Goal: Find specific page/section: Find specific page/section

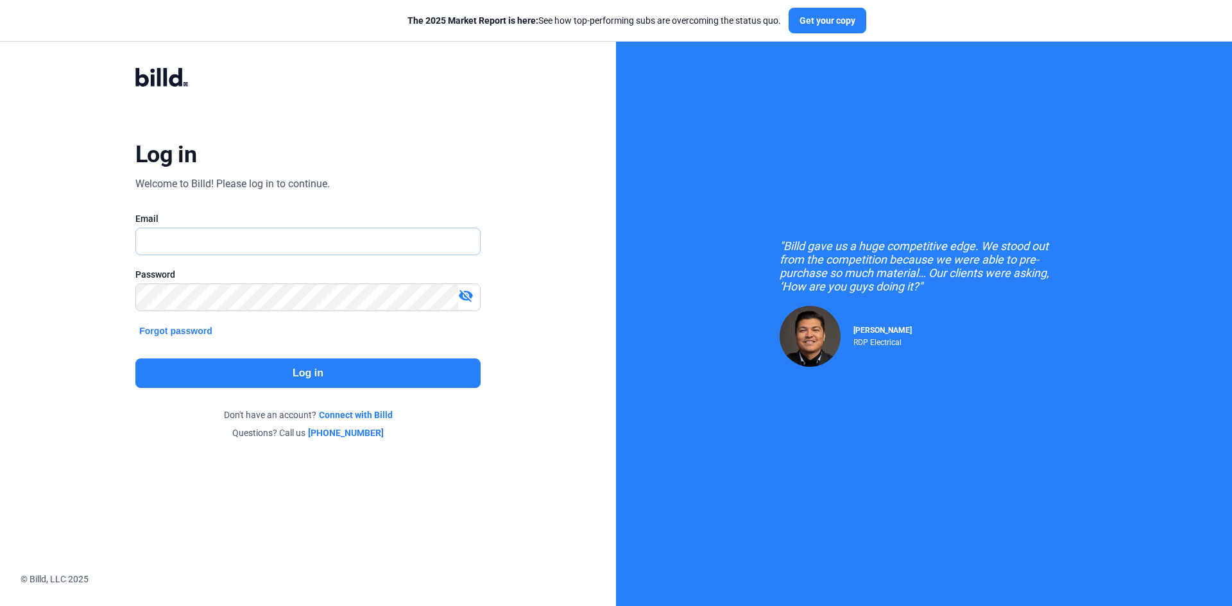
type input "[EMAIL_ADDRESS][DOMAIN_NAME]"
click at [377, 374] on button "Log in" at bounding box center [307, 374] width 345 height 30
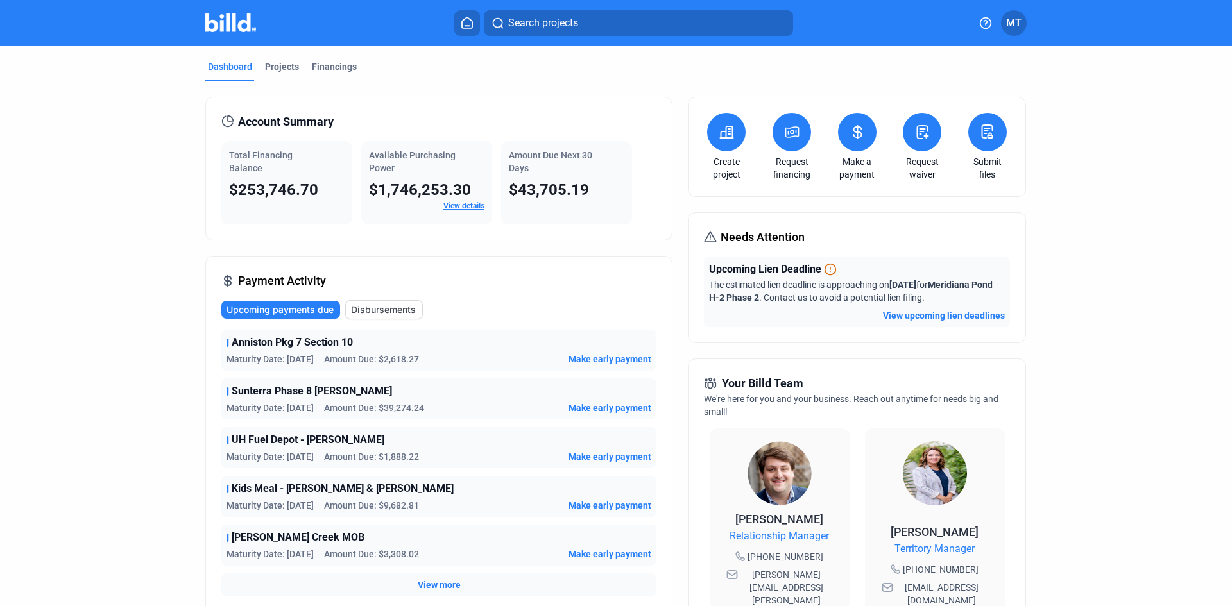
click at [964, 312] on button "View upcoming lien deadlines" at bounding box center [944, 315] width 122 height 13
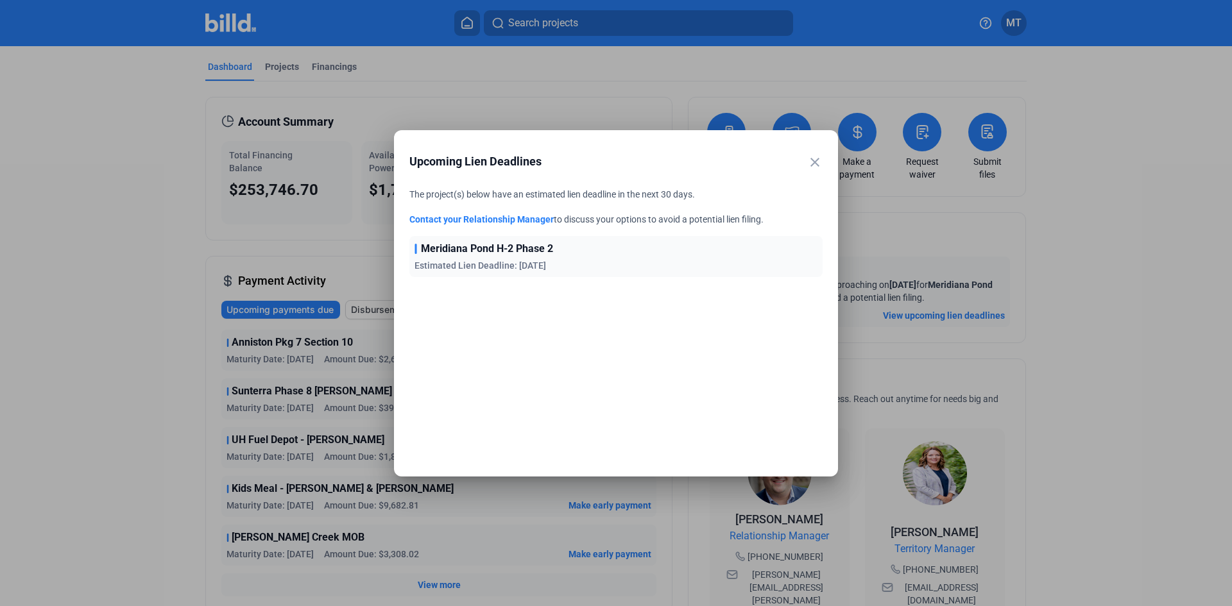
click at [813, 162] on mat-icon "close" at bounding box center [814, 162] width 15 height 15
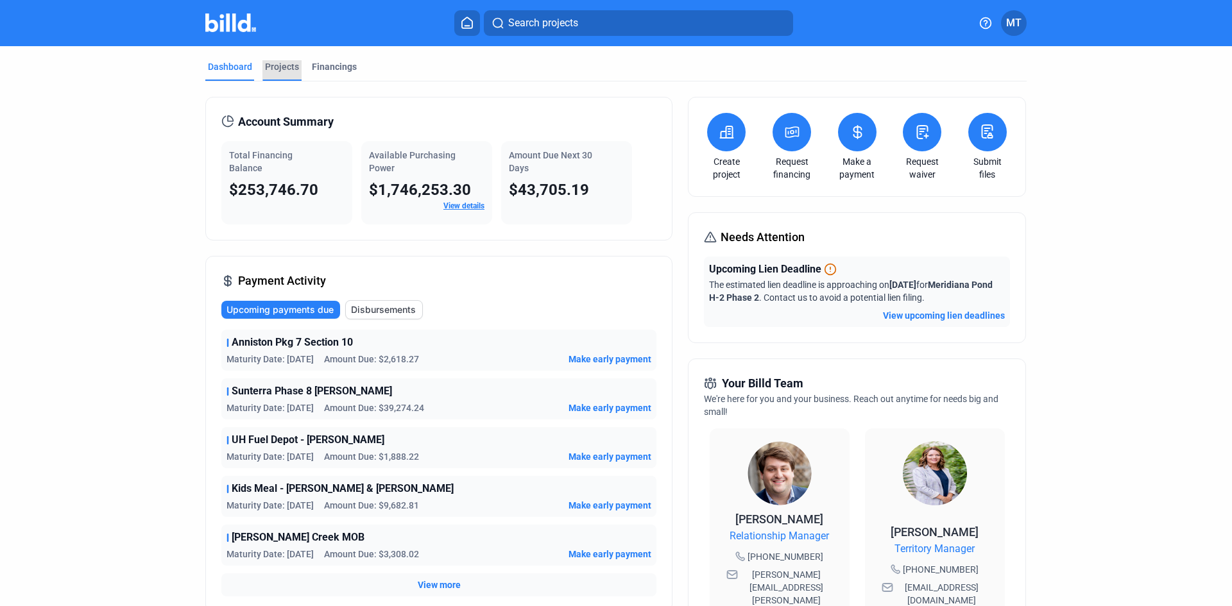
click at [291, 68] on div "Projects" at bounding box center [282, 66] width 34 height 13
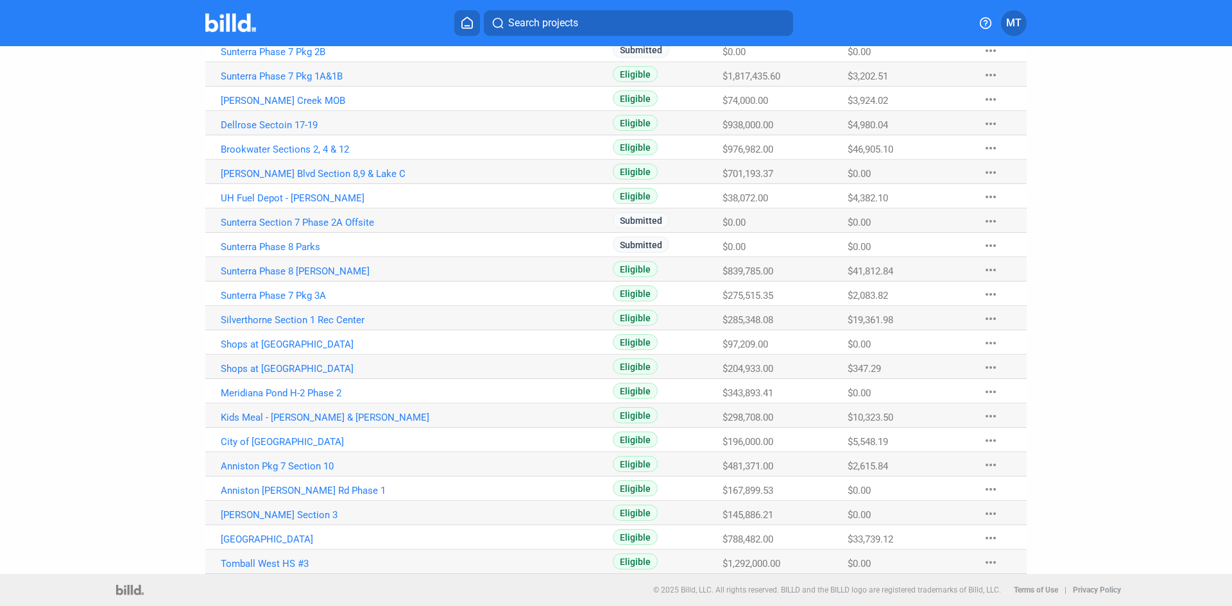
scroll to position [332, 0]
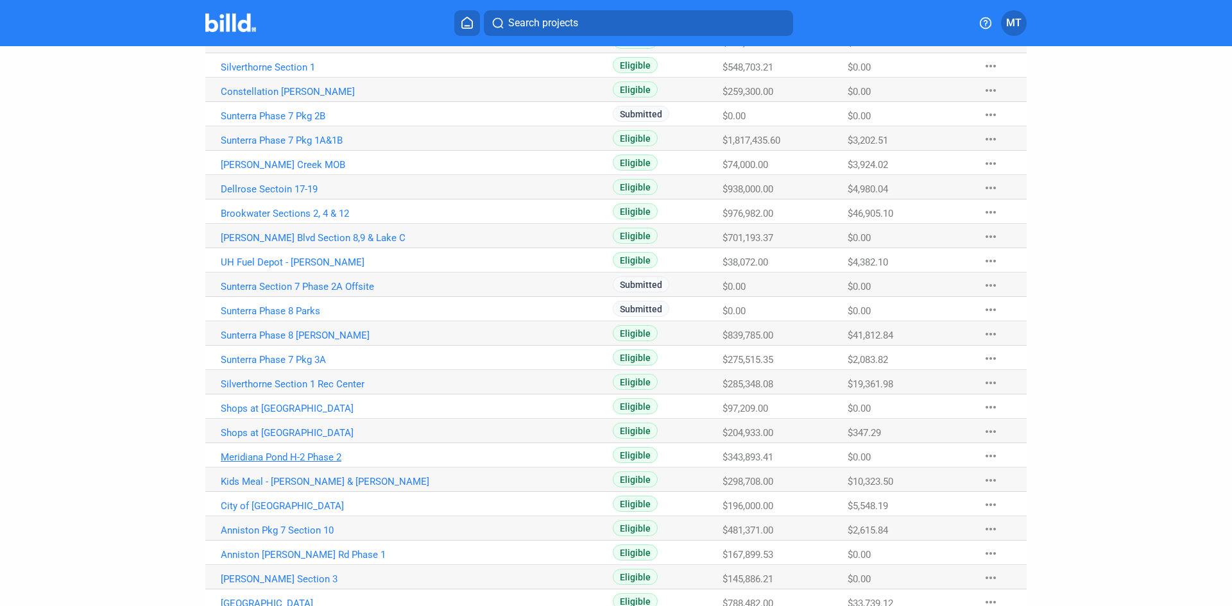
click at [298, 457] on link "Meridiana Pond H-2 Phase 2" at bounding box center [363, 458] width 284 height 12
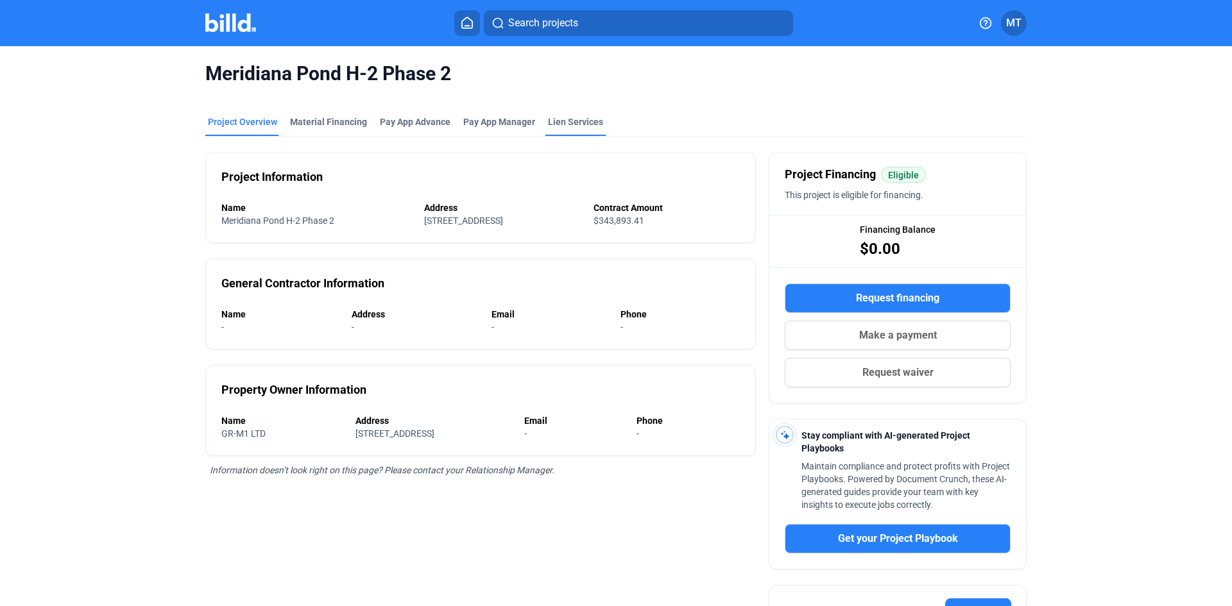
click at [568, 123] on div "Lien Services" at bounding box center [575, 121] width 55 height 13
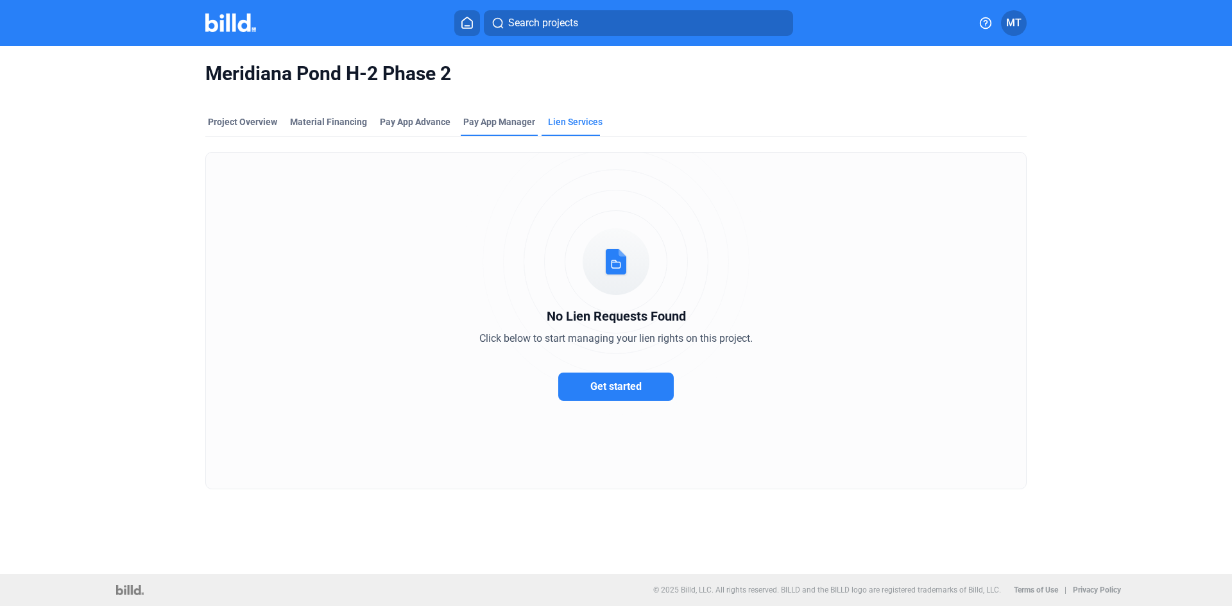
click at [474, 115] on span "Pay App Manager" at bounding box center [499, 121] width 72 height 13
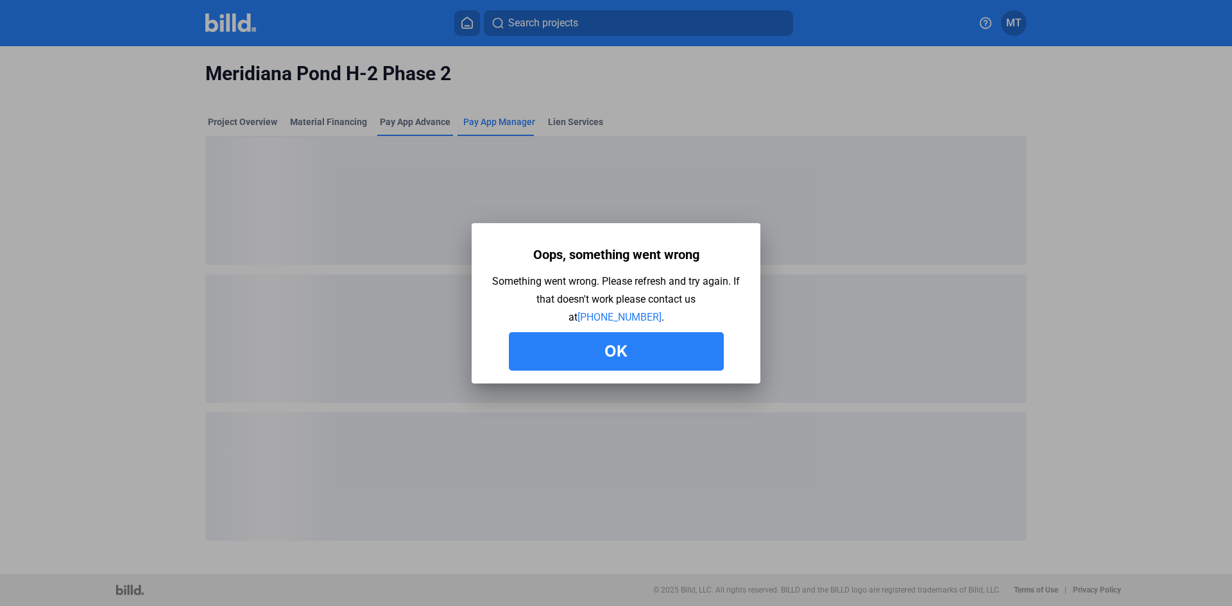
click at [409, 115] on div at bounding box center [616, 303] width 1232 height 606
drag, startPoint x: 611, startPoint y: 352, endPoint x: 539, endPoint y: 298, distance: 89.4
click at [611, 352] on button "Ok" at bounding box center [616, 351] width 215 height 38
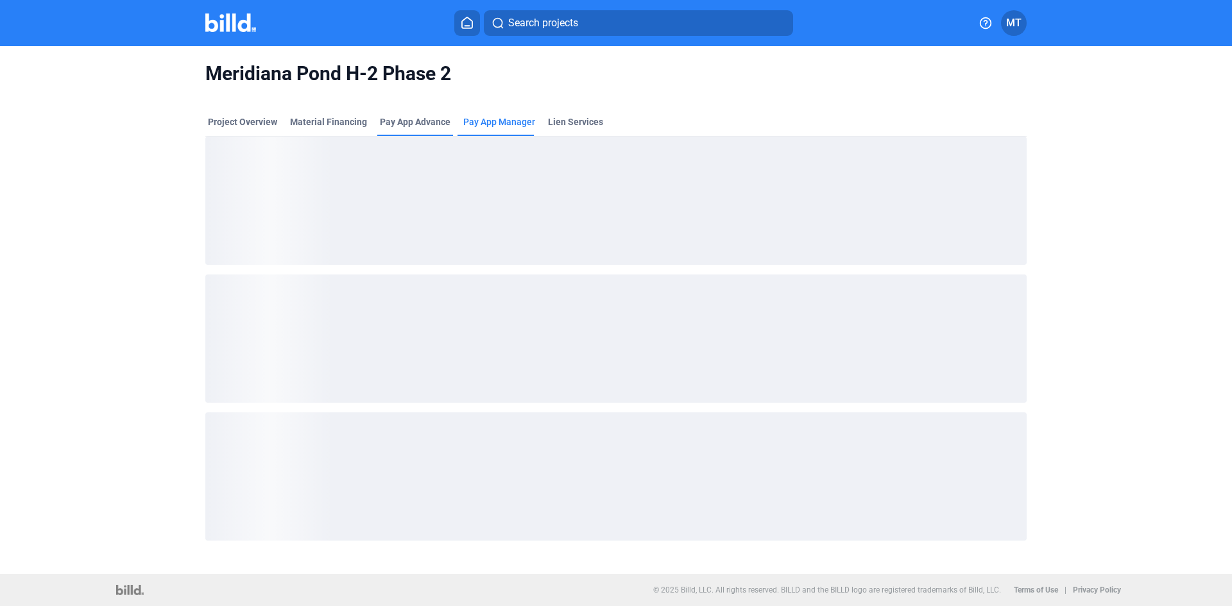
click at [417, 121] on div "Pay App Advance" at bounding box center [415, 121] width 71 height 13
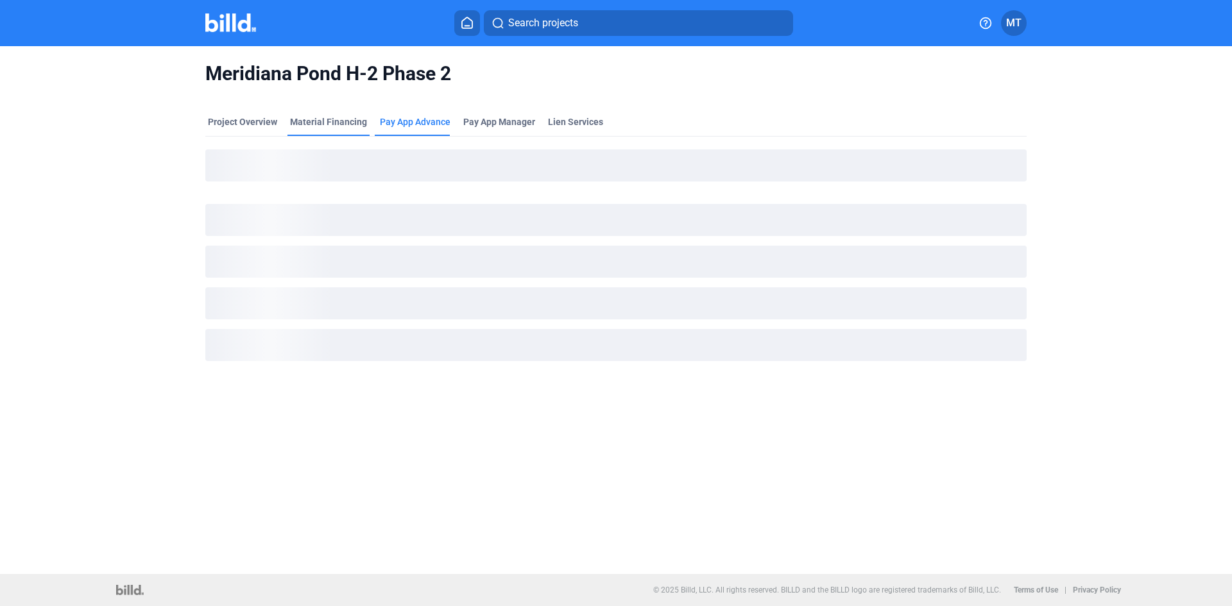
click at [336, 121] on div "Material Financing" at bounding box center [328, 121] width 77 height 13
click at [260, 119] on div "Project Overview" at bounding box center [242, 121] width 69 height 13
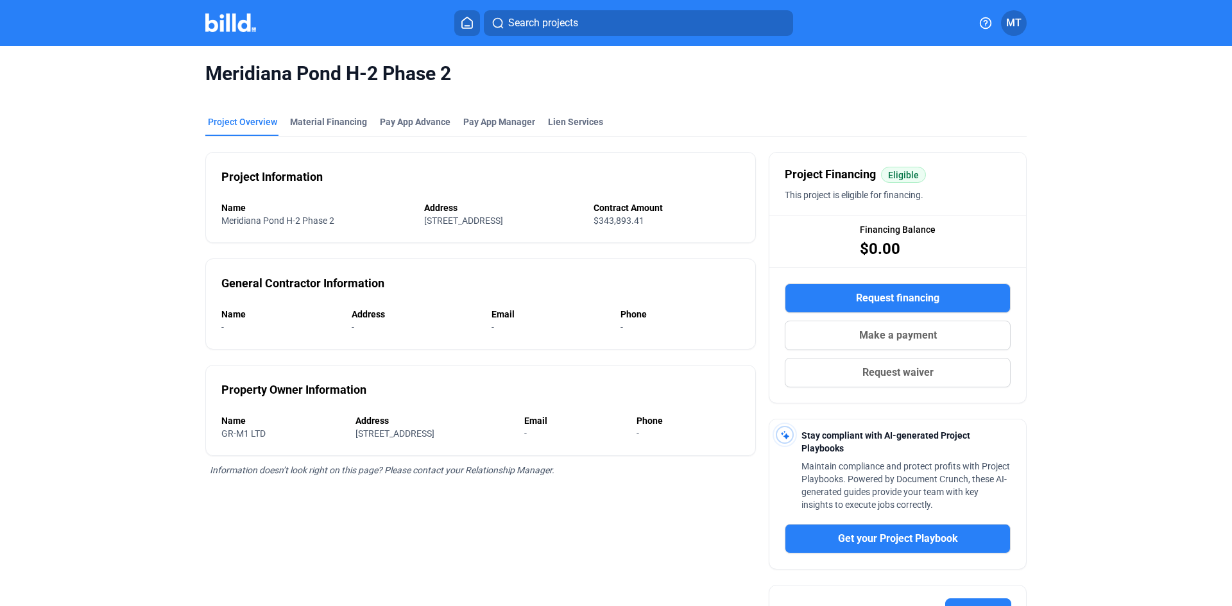
click at [235, 23] on img at bounding box center [230, 22] width 51 height 19
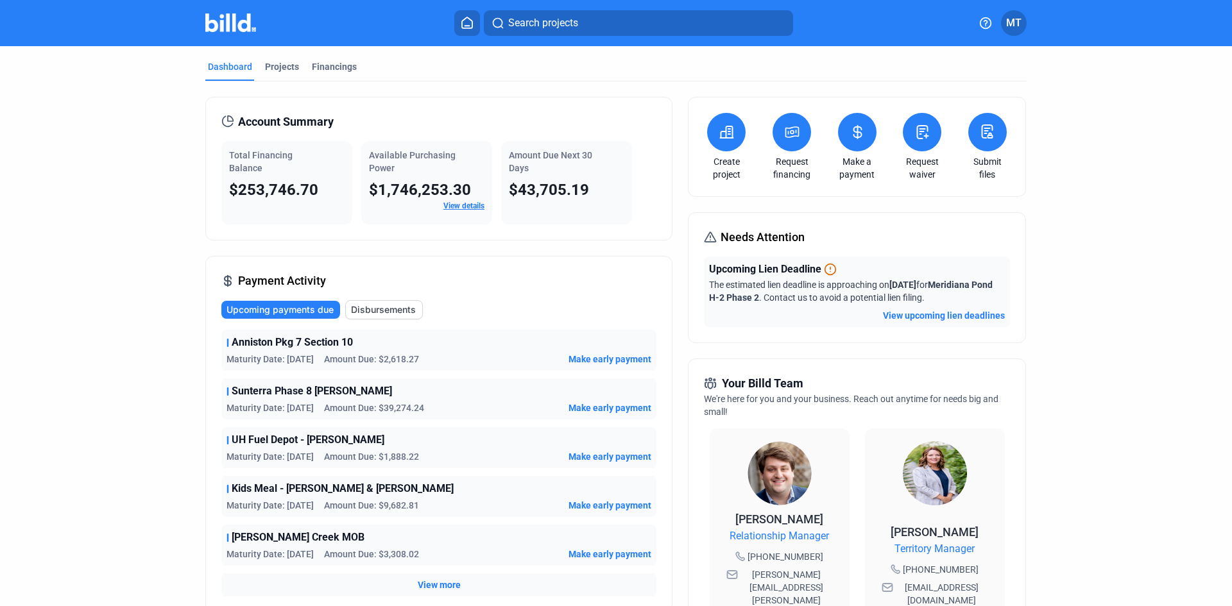
click at [285, 60] on mat-tab-group "Dashboard Projects Financings Account Summary Total Financing Balance $253,746.…" at bounding box center [615, 484] width 821 height 877
click at [278, 69] on div "Projects" at bounding box center [282, 66] width 34 height 13
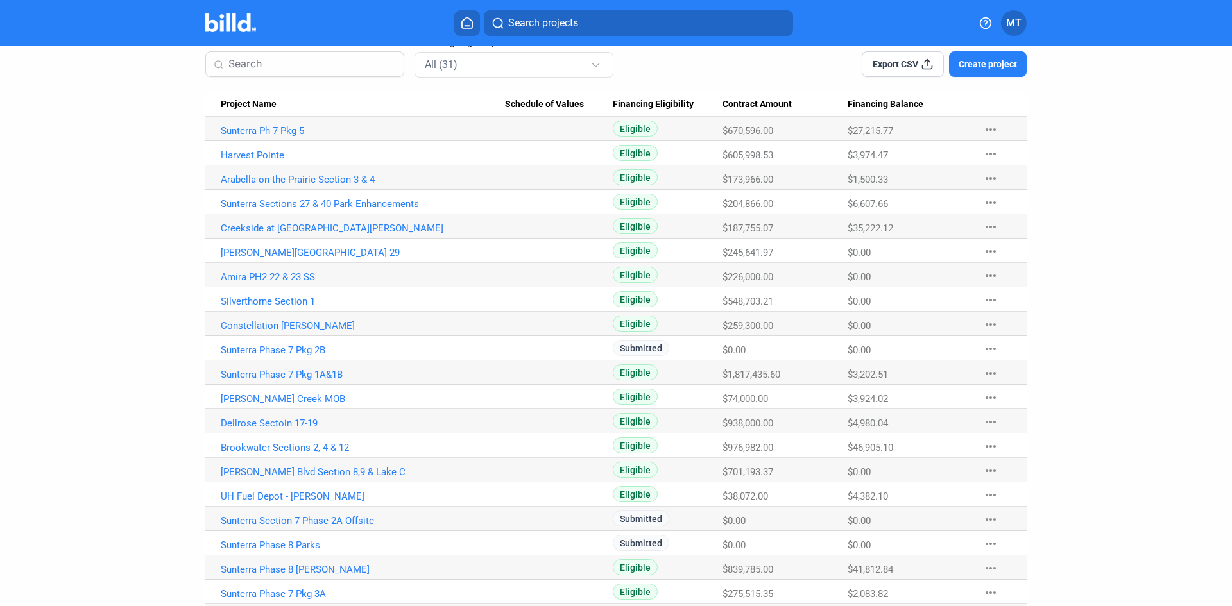
scroll to position [76, 0]
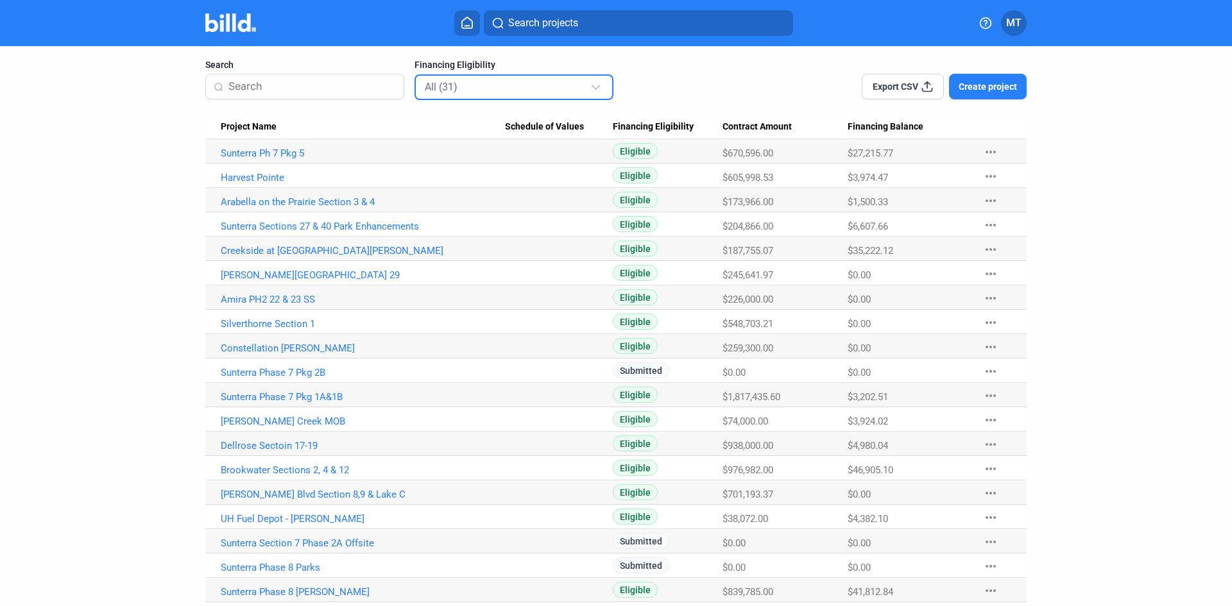
click at [593, 87] on div at bounding box center [595, 85] width 8 height 8
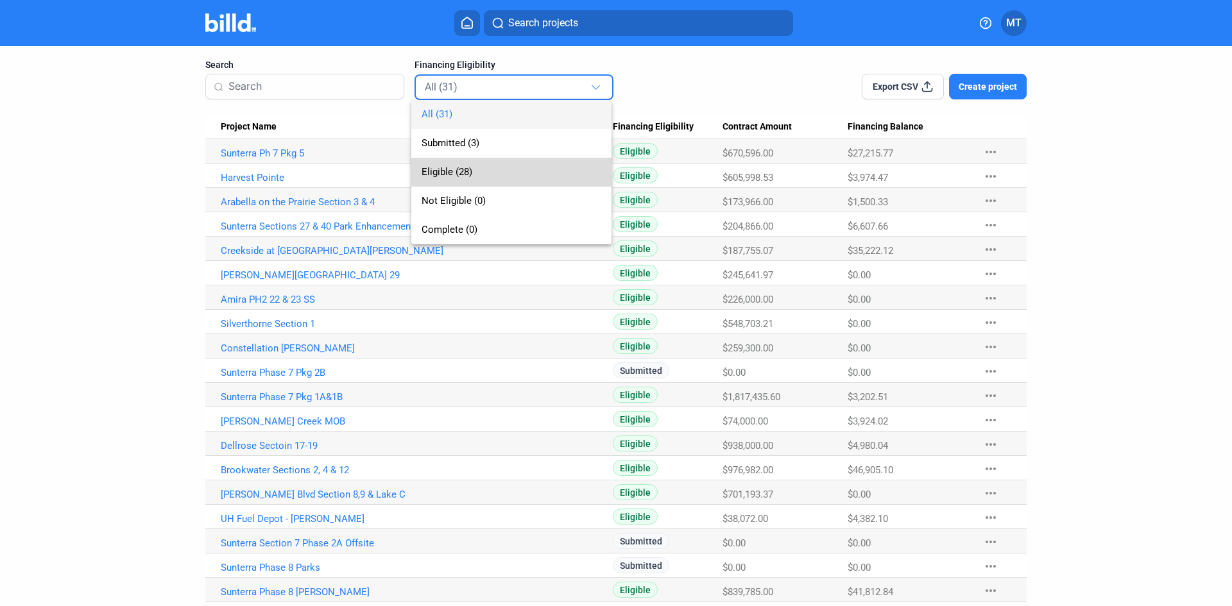
click at [487, 169] on span "Eligible (28)" at bounding box center [511, 172] width 180 height 29
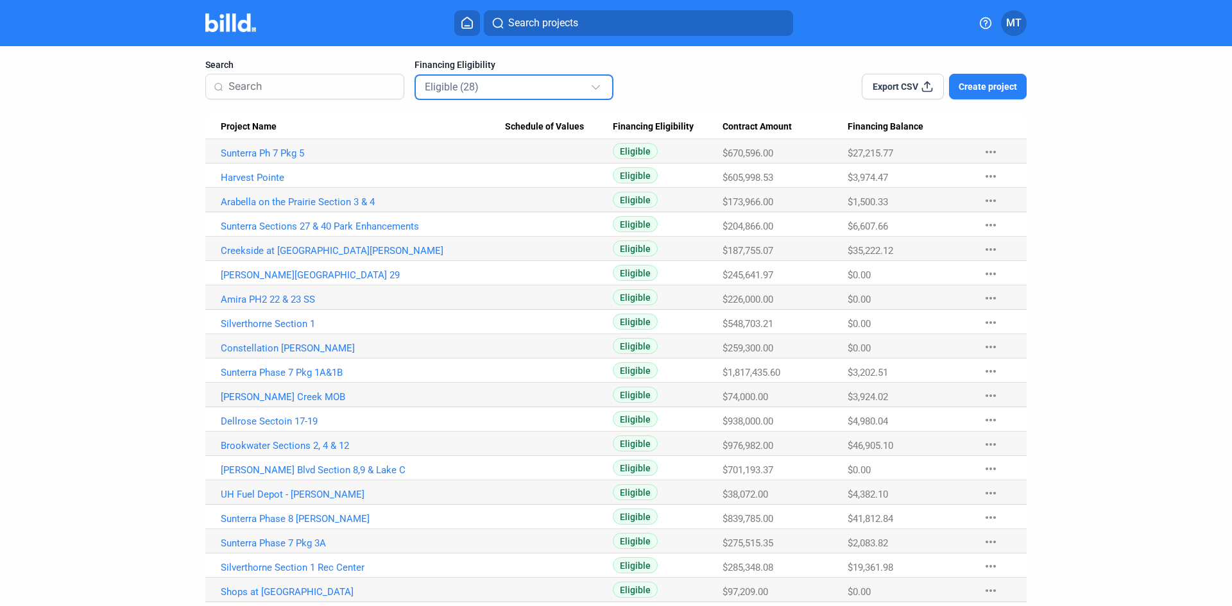
click at [554, 90] on div "Eligible (28)" at bounding box center [508, 86] width 166 height 17
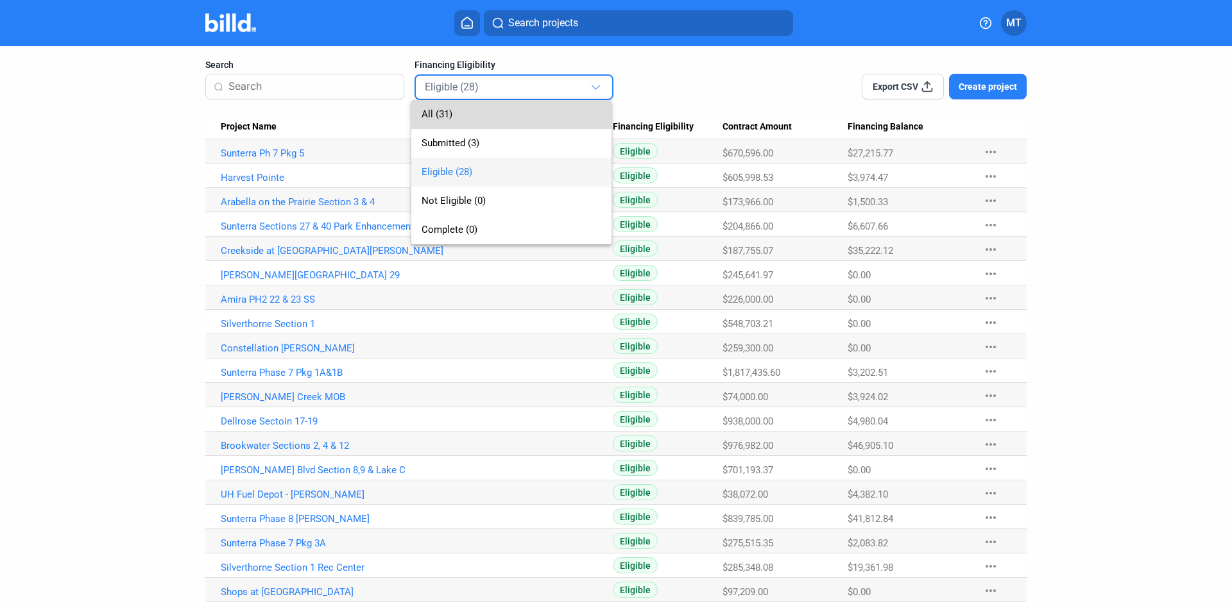
click at [504, 119] on span "All (31)" at bounding box center [511, 114] width 180 height 29
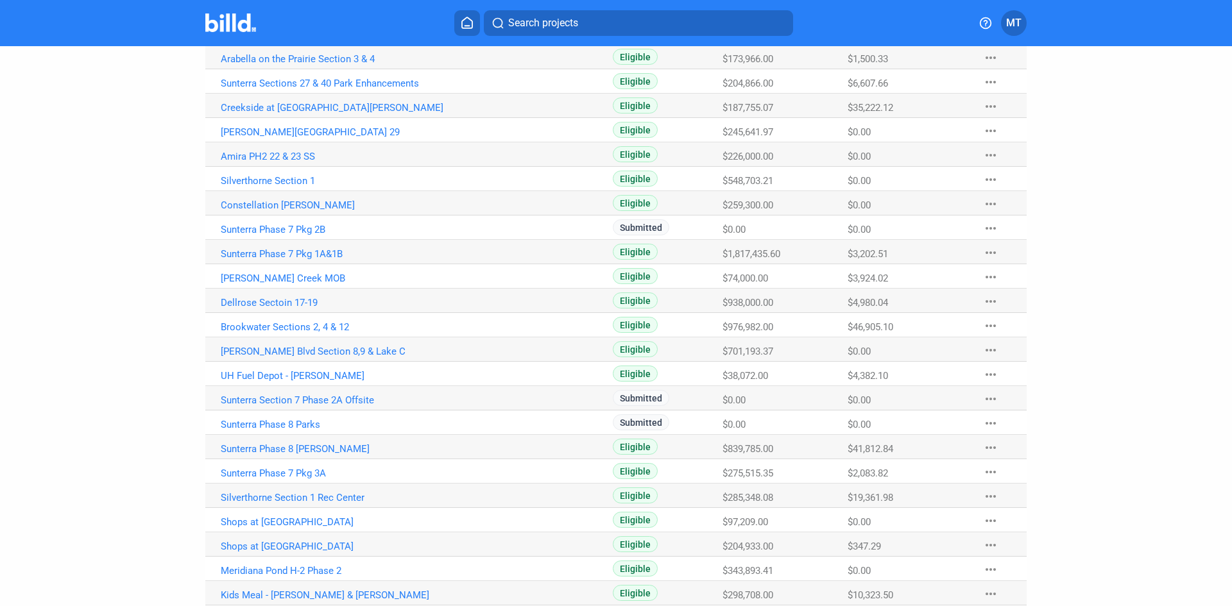
scroll to position [12, 0]
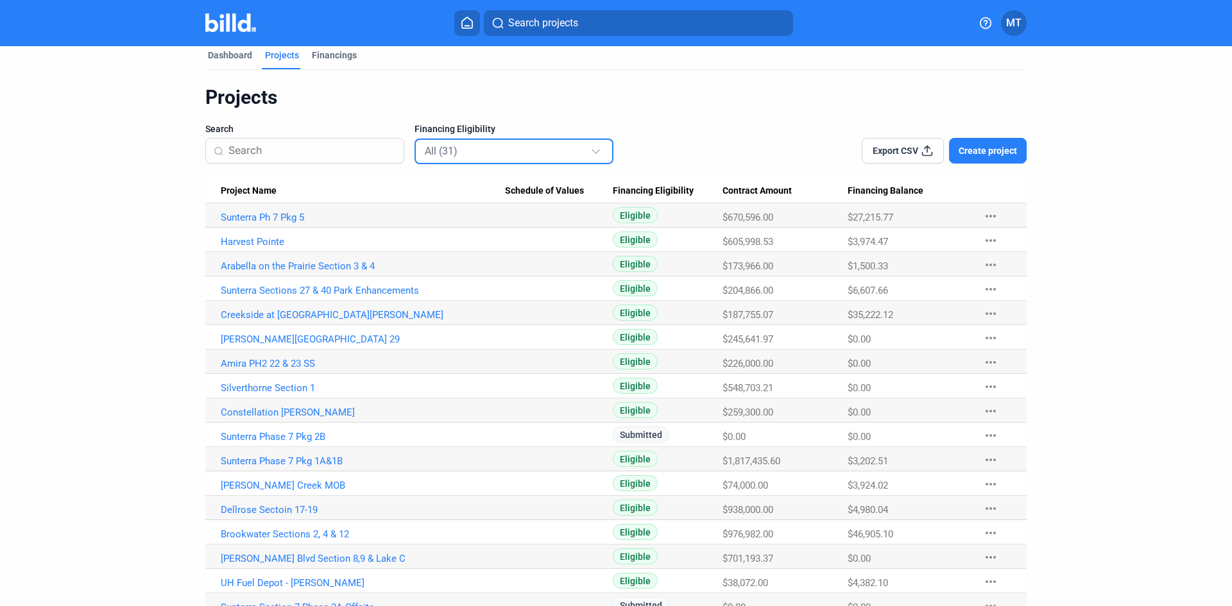
click at [319, 150] on input at bounding box center [311, 150] width 167 height 27
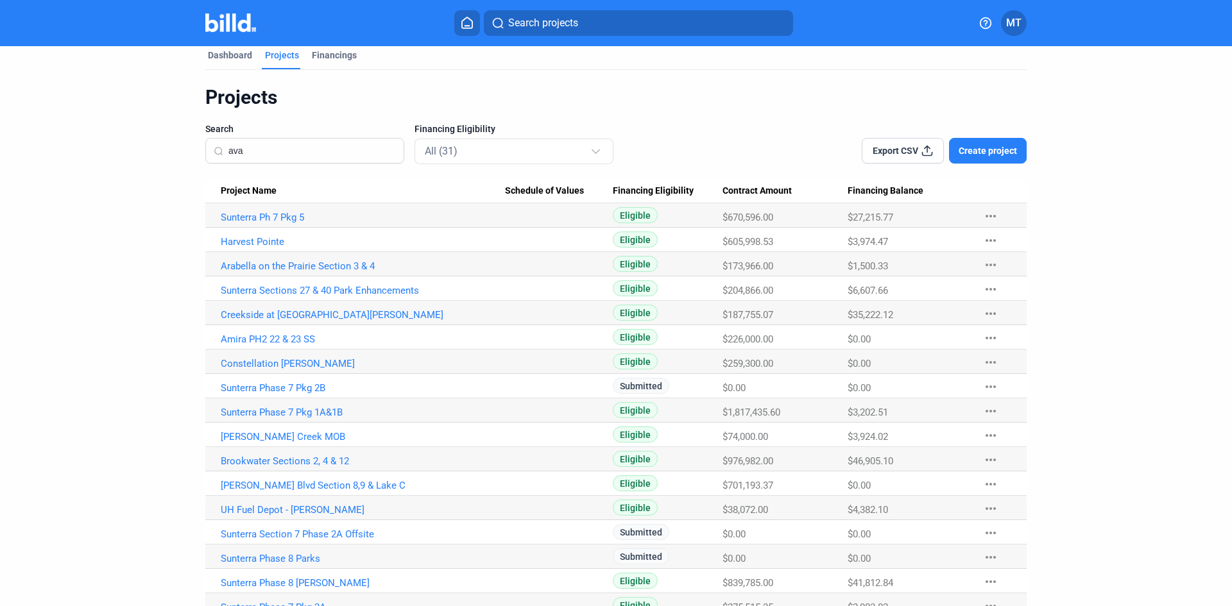
scroll to position [0, 0]
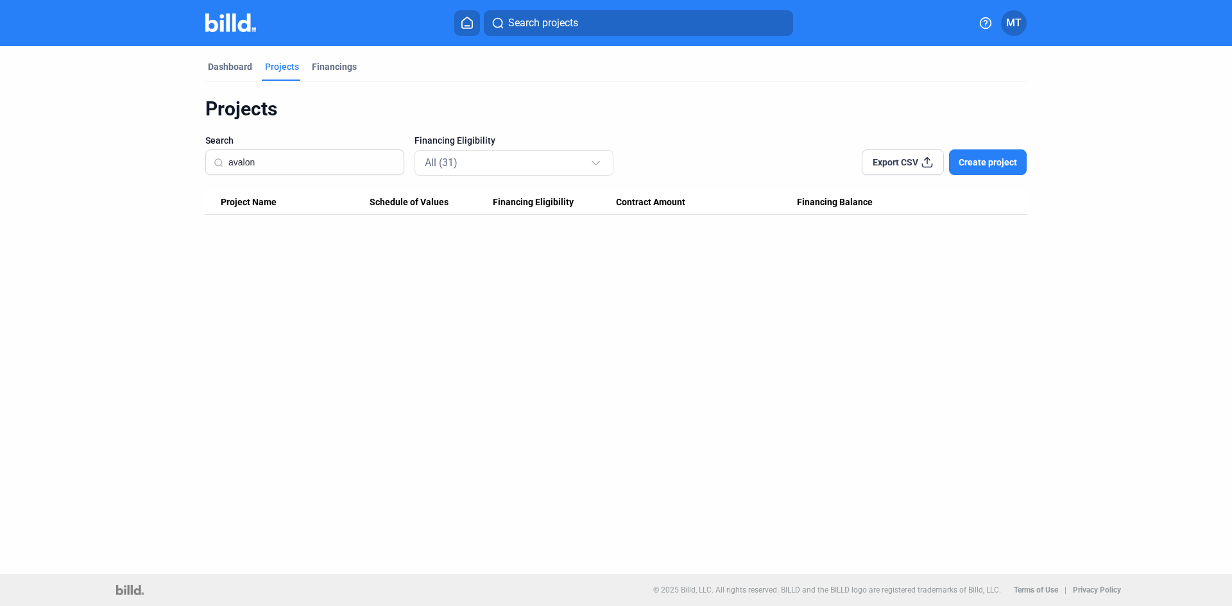
type input "avalon"
